Goal: Find contact information: Find contact information

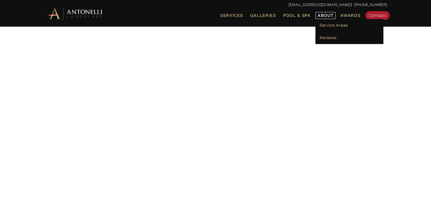
click at [325, 16] on span "About" at bounding box center [326, 15] width 16 height 4
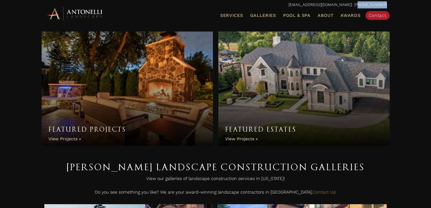
drag, startPoint x: 387, startPoint y: 4, endPoint x: 362, endPoint y: 5, distance: 24.8
click at [362, 5] on div "info@antonellilandscape.com | 888-567-2846" at bounding box center [216, 5] width 354 height 10
drag, startPoint x: 358, startPoint y: 4, endPoint x: 311, endPoint y: 1, distance: 47.4
click at [311, 1] on div "info@antonellilandscape.com | 888-567-2846" at bounding box center [216, 5] width 354 height 10
click at [294, 4] on p "info@antonellilandscape.com | 888-567-2846" at bounding box center [215, 4] width 343 height 7
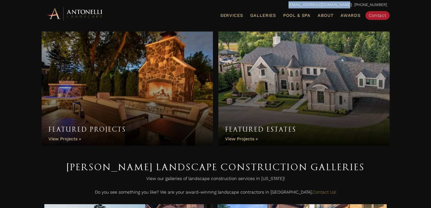
drag, startPoint x: 304, startPoint y: 3, endPoint x: 356, endPoint y: 6, distance: 52.8
click at [356, 6] on p "info@antonellilandscape.com | 888-567-2846" at bounding box center [215, 4] width 343 height 7
copy link "[EMAIL_ADDRESS][DOMAIN_NAME]"
drag, startPoint x: 296, startPoint y: 14, endPoint x: 288, endPoint y: 31, distance: 18.1
click at [296, 14] on span "Pool & Spa" at bounding box center [296, 15] width 27 height 5
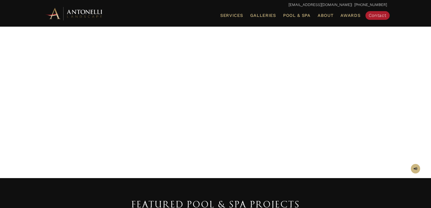
scroll to position [54, 0]
